Goal: Information Seeking & Learning: Check status

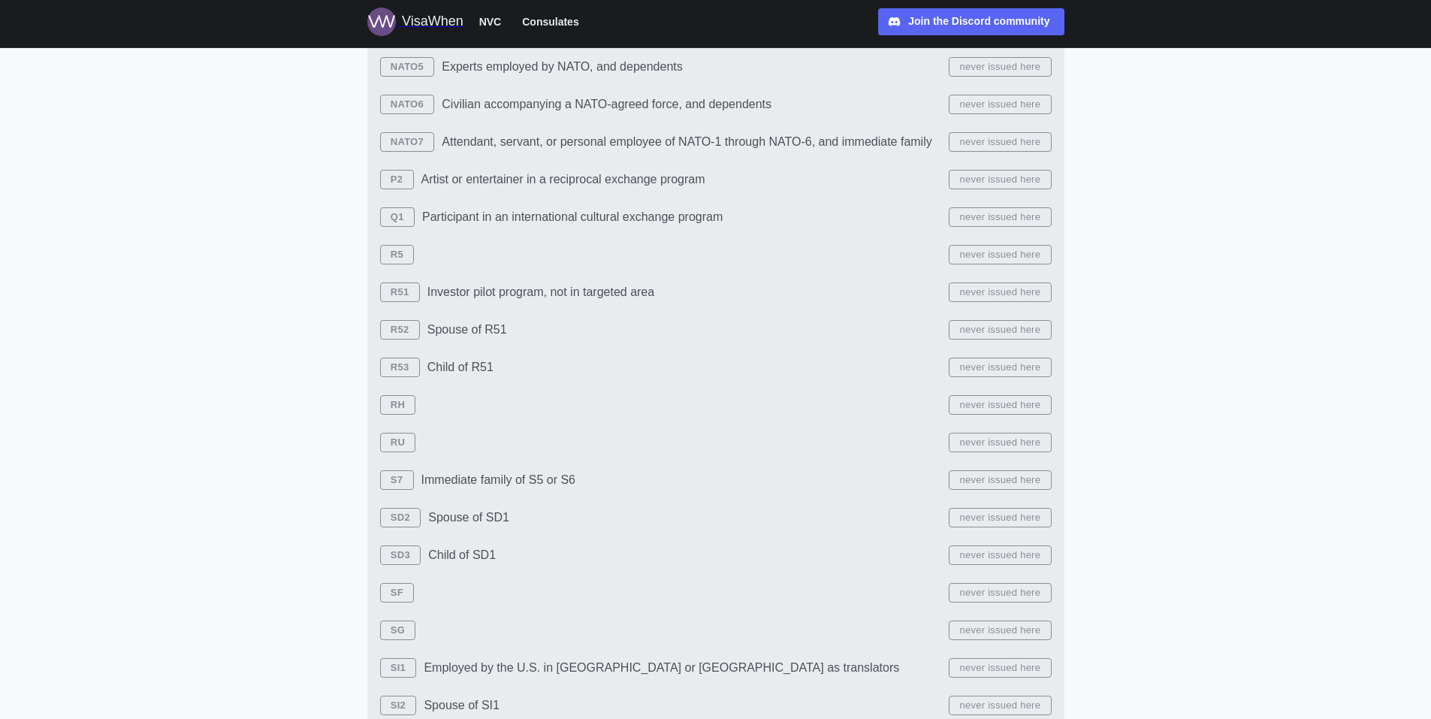
scroll to position [5312, 0]
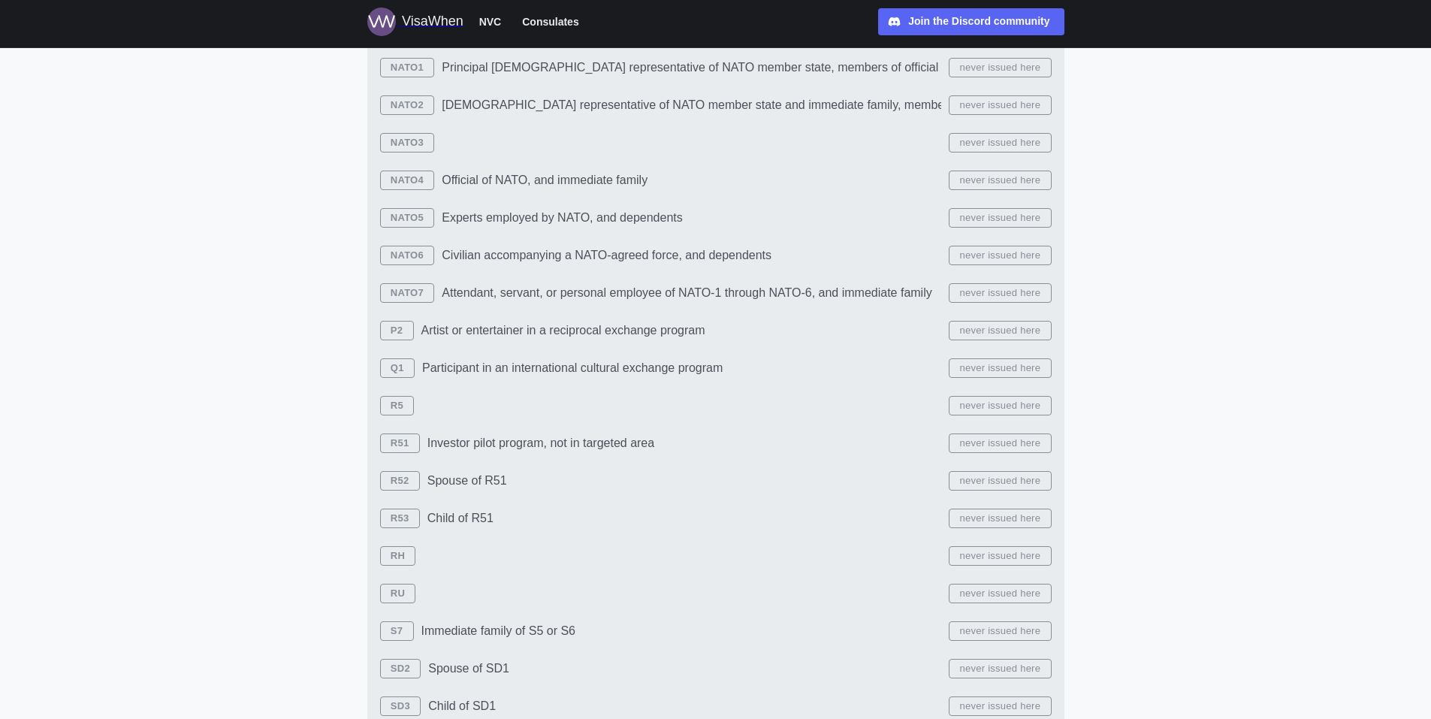
click at [485, 15] on span "NVC" at bounding box center [490, 22] width 23 height 18
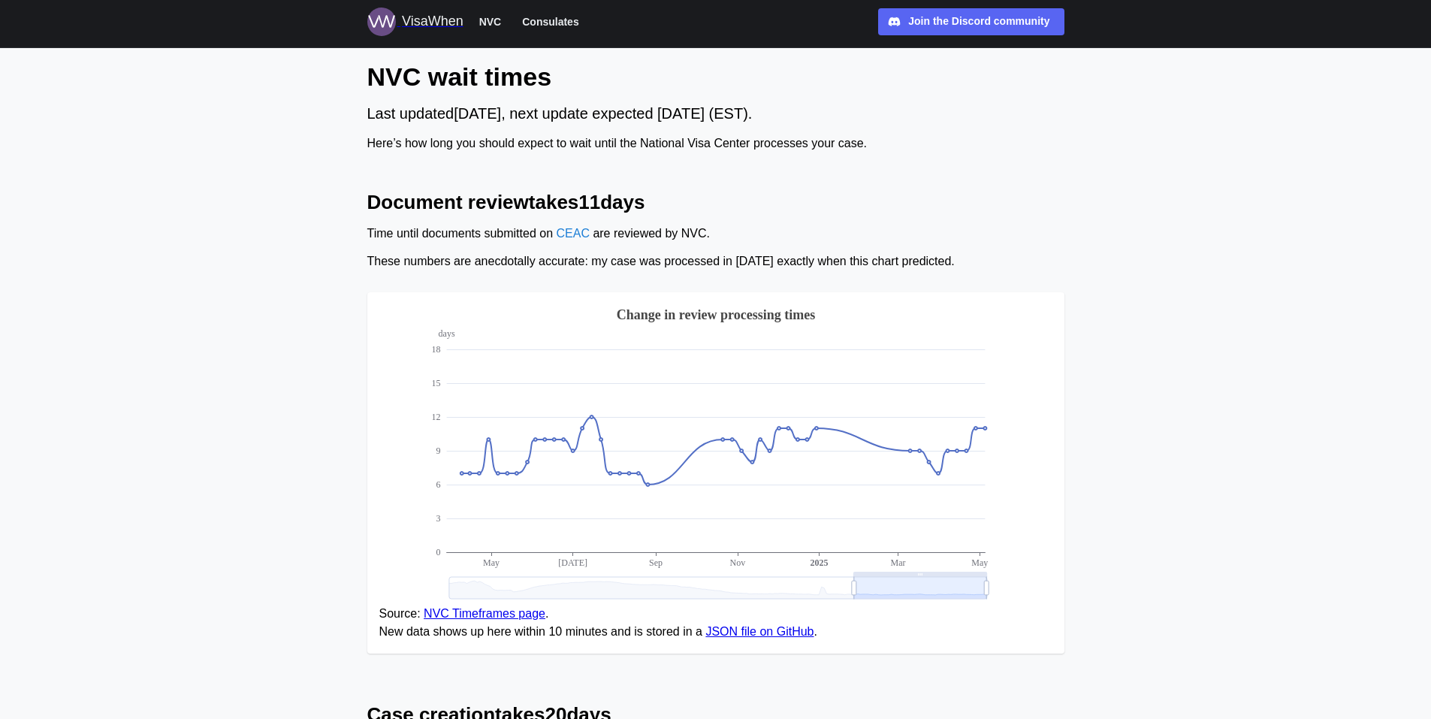
click at [519, 21] on button "Consulates" at bounding box center [550, 22] width 70 height 20
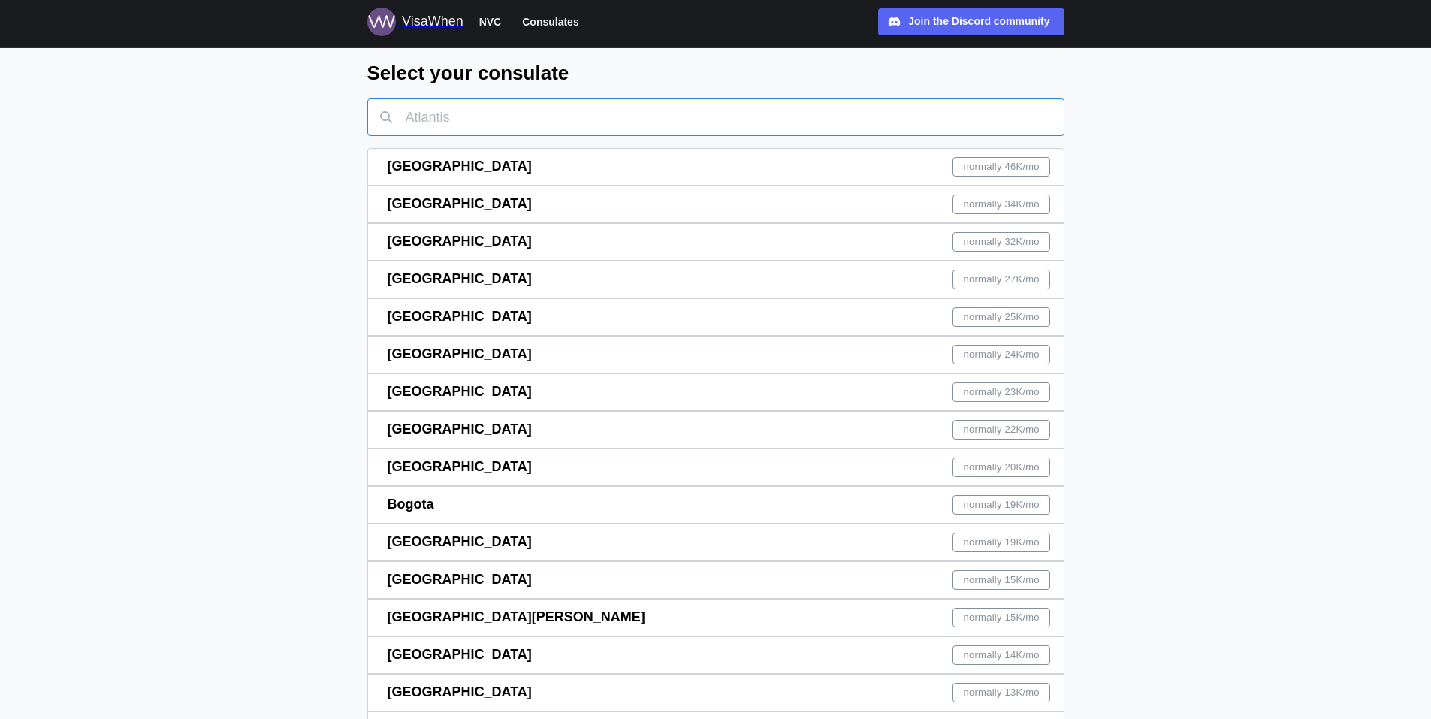
click at [537, 127] on input "text" at bounding box center [715, 117] width 697 height 38
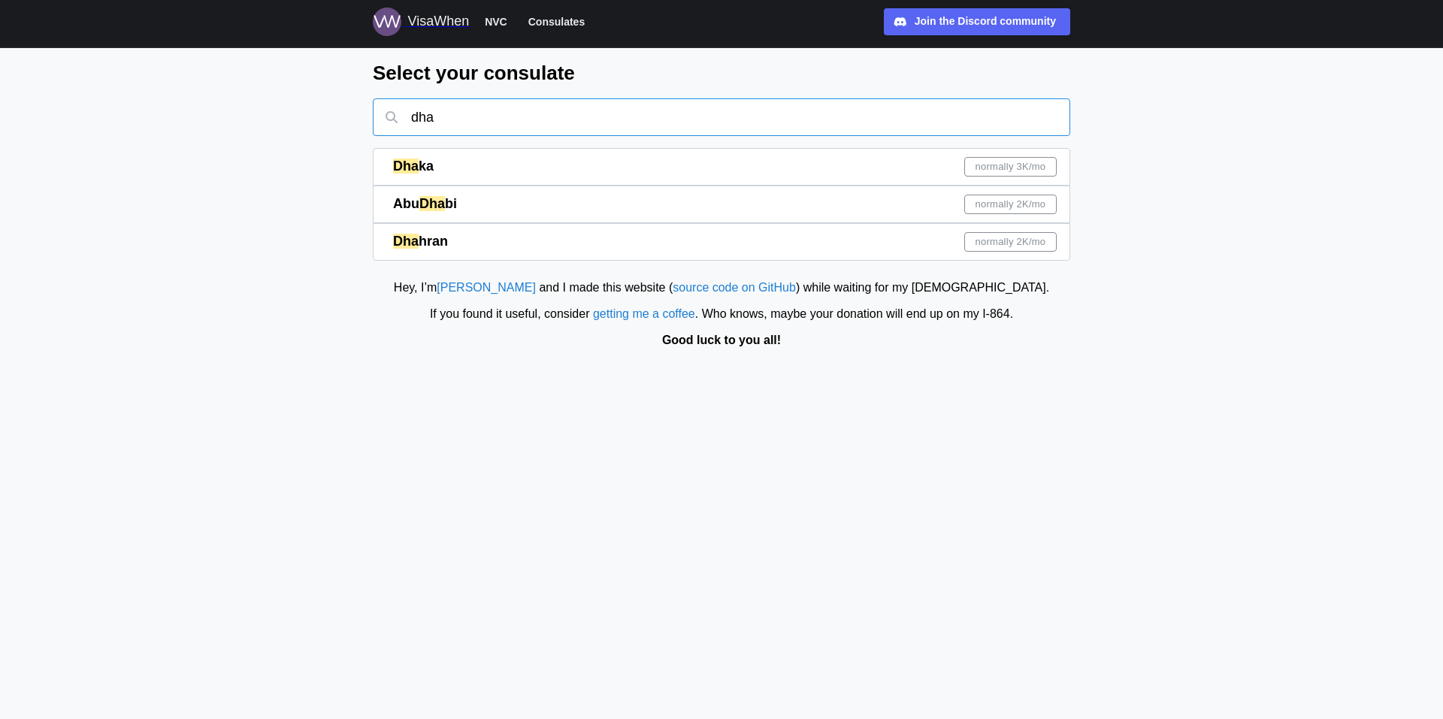
type input "dha"
click at [1020, 166] on span "normally 3K /mo" at bounding box center [1010, 167] width 71 height 18
